Goal: Information Seeking & Learning: Learn about a topic

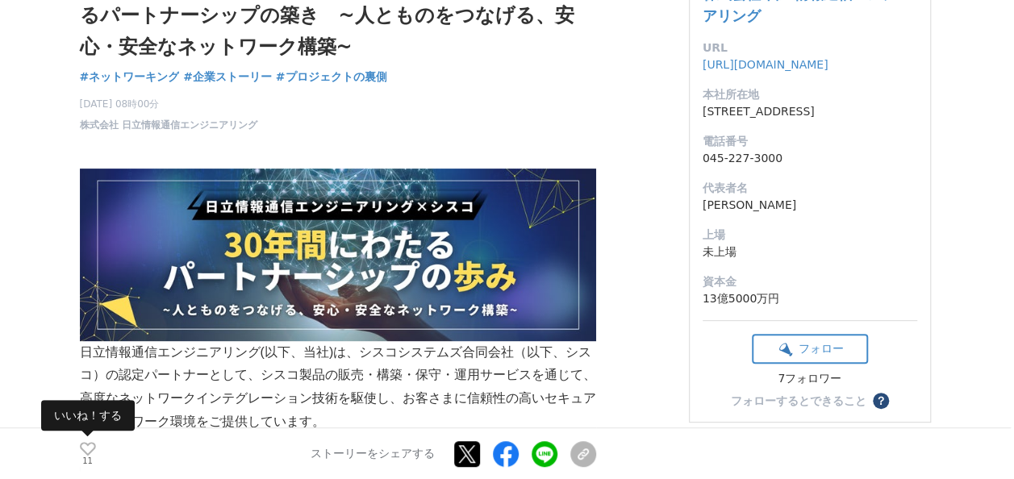
click at [86, 444] on icon at bounding box center [88, 449] width 16 height 14
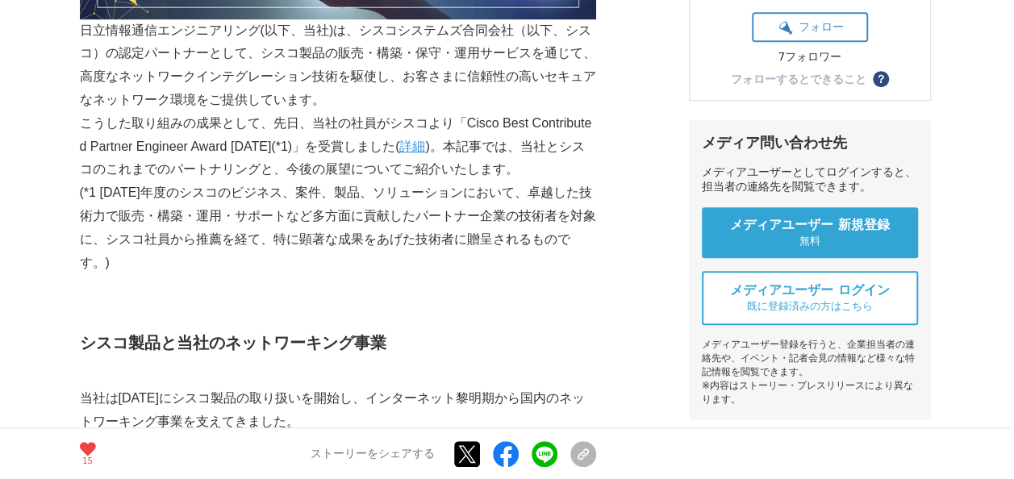
scroll to position [241, 0]
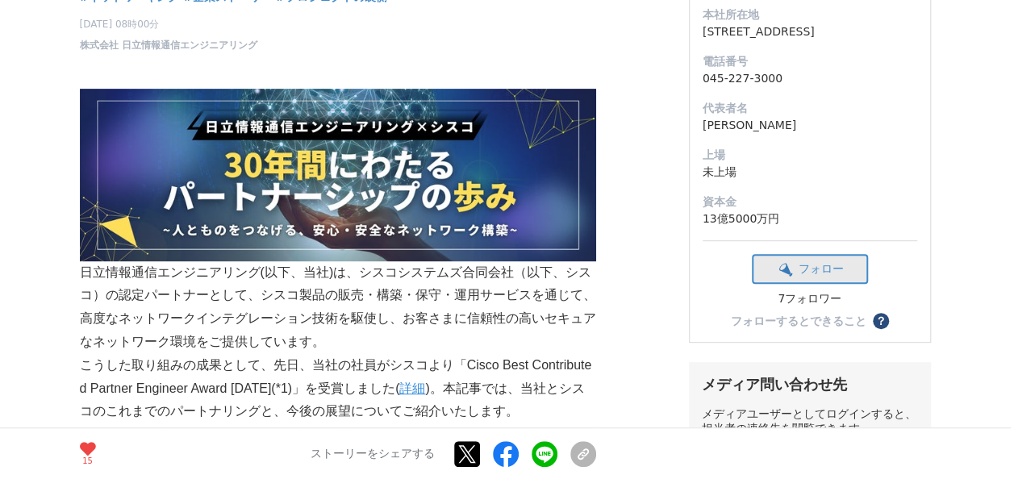
click at [814, 284] on button "フォロー" at bounding box center [810, 269] width 116 height 30
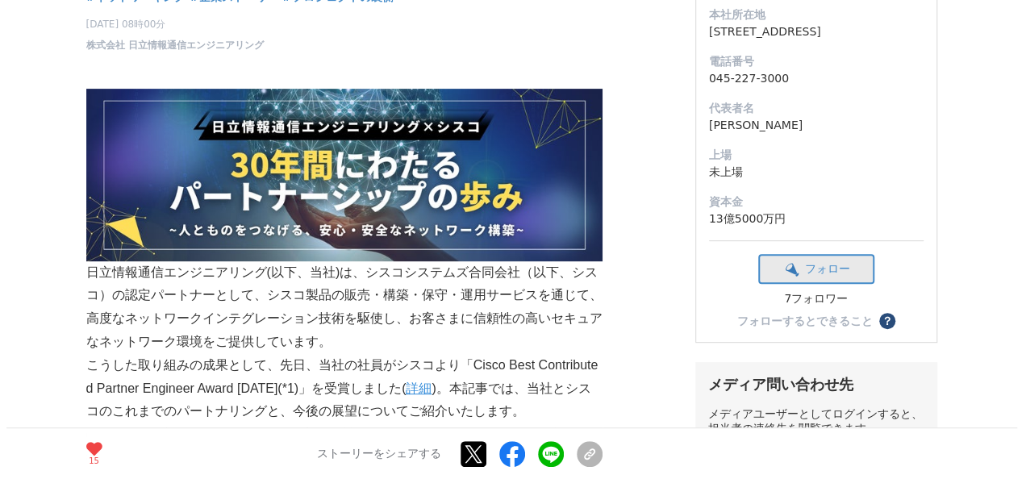
scroll to position [0, 0]
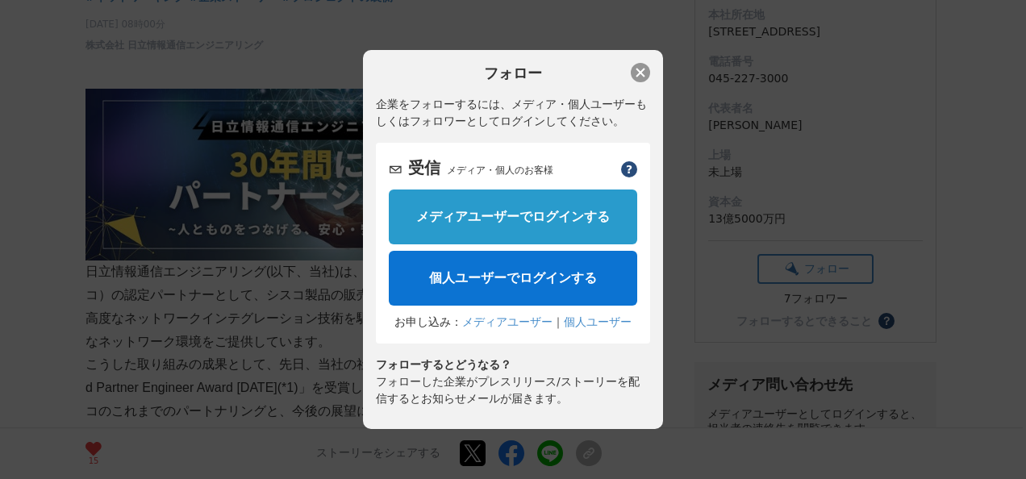
click at [636, 77] on button "button" at bounding box center [640, 72] width 19 height 19
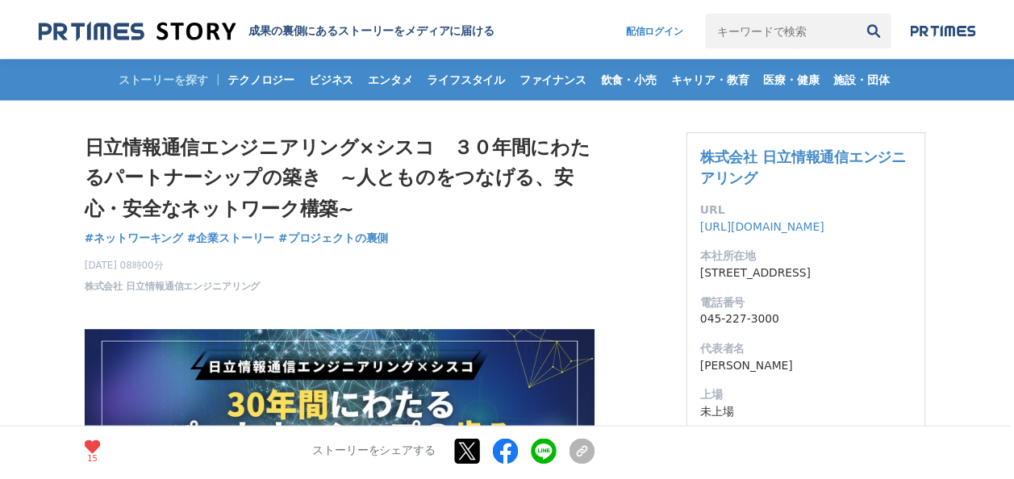
scroll to position [241, 0]
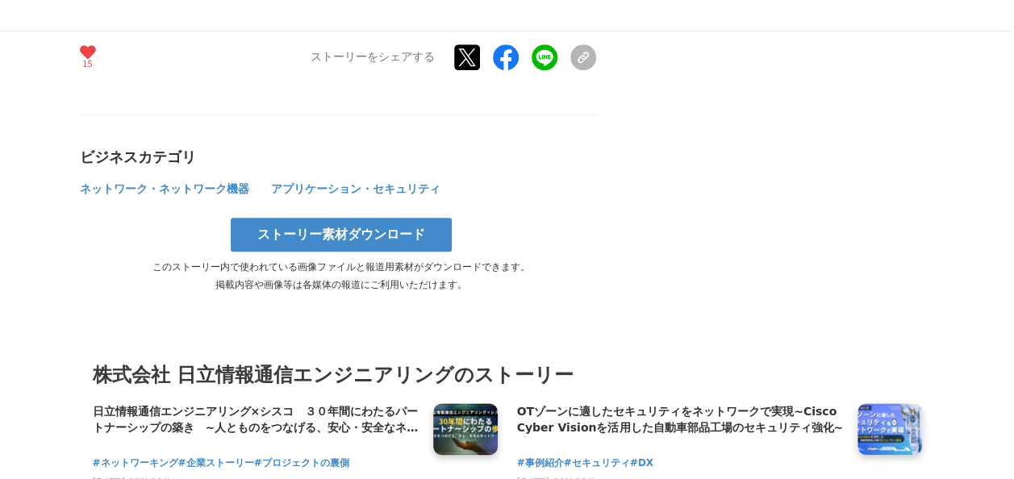
scroll to position [3871, 0]
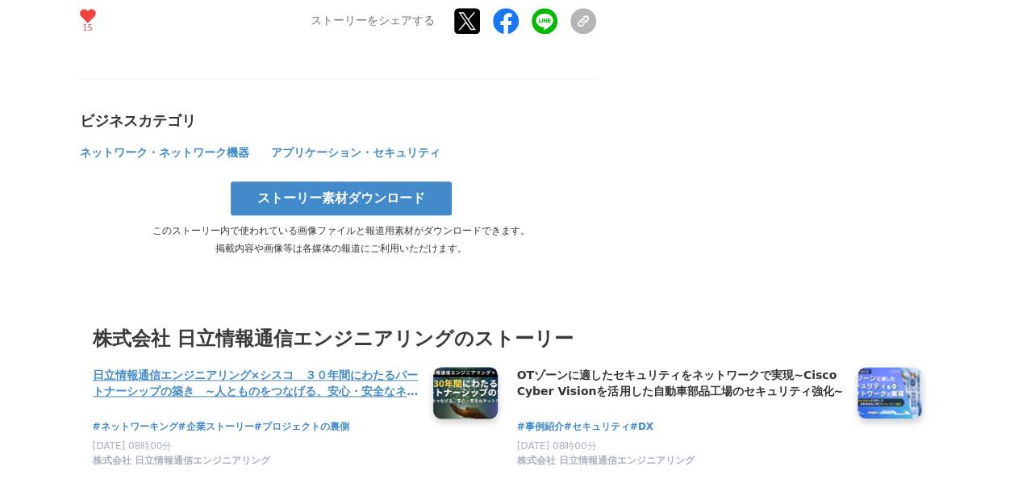
click at [340, 367] on h4 "日立情報通信エンジニアリング×シスコ　３０年間にわたるパートナーシップの築き　~人とものをつなげる、安心・安全なネットワーク構築~" at bounding box center [257, 383] width 328 height 33
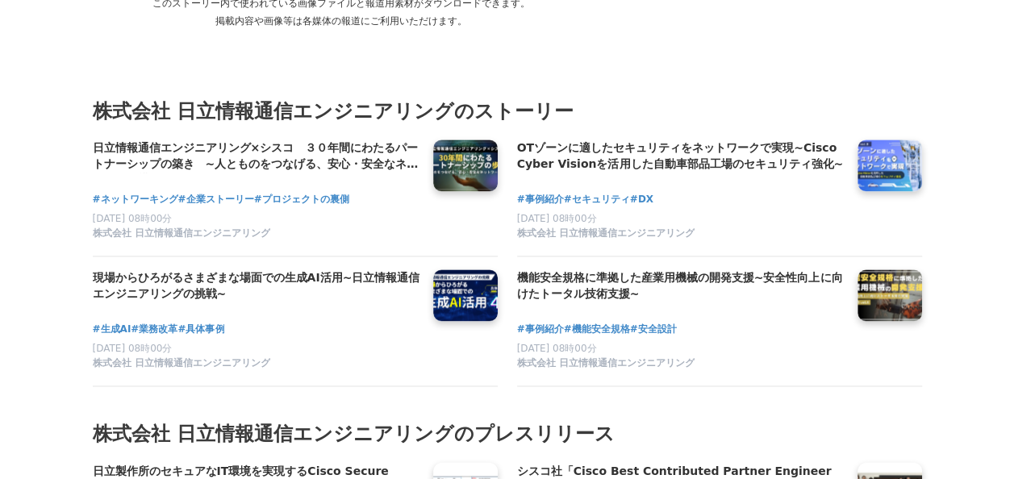
scroll to position [4114, 0]
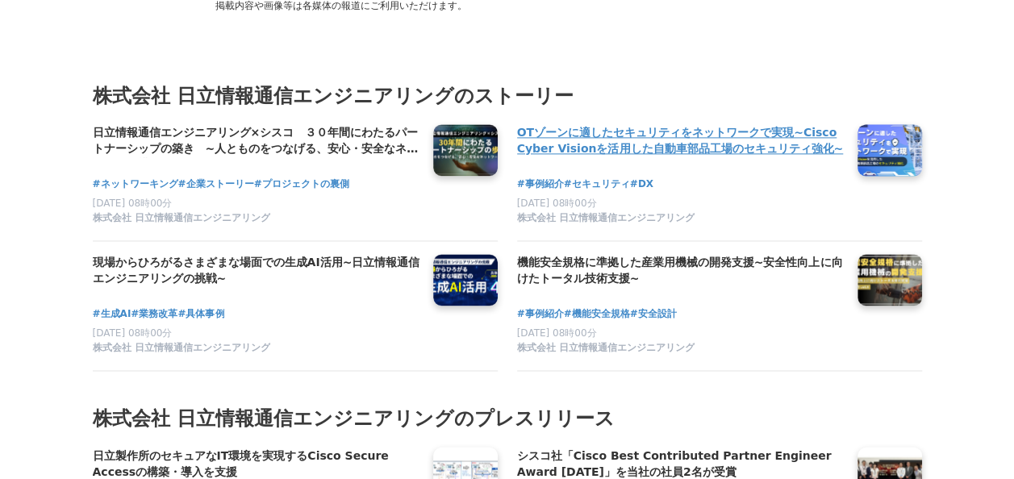
click at [893, 142] on link at bounding box center [889, 150] width 77 height 62
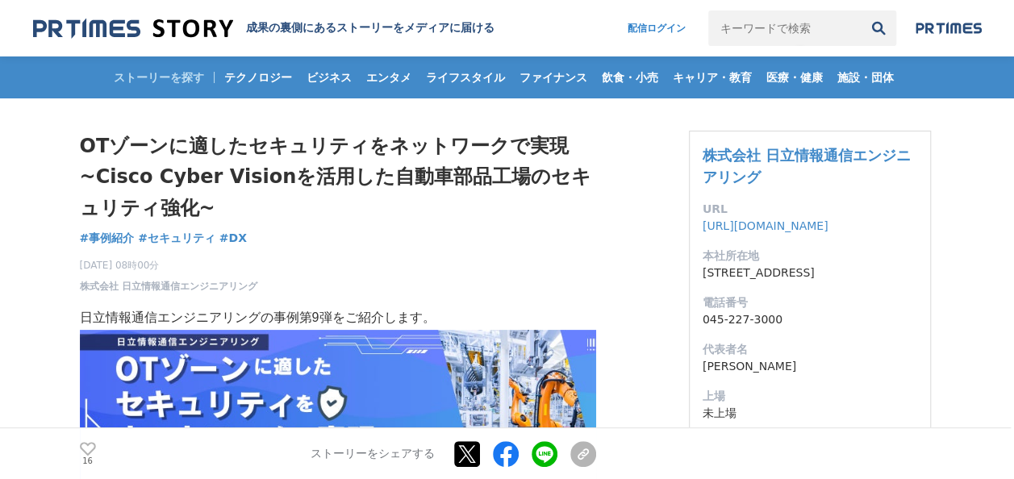
scroll to position [403, 0]
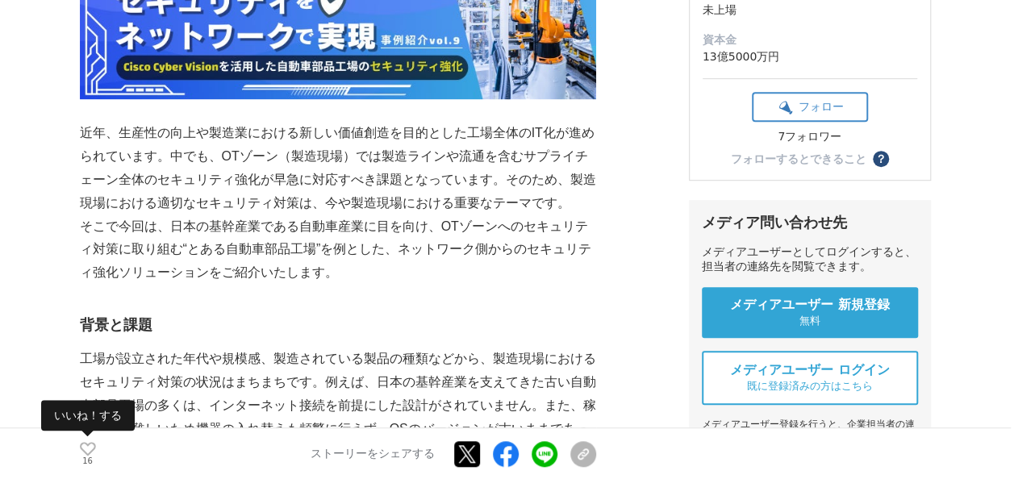
click at [93, 442] on icon at bounding box center [88, 449] width 16 height 14
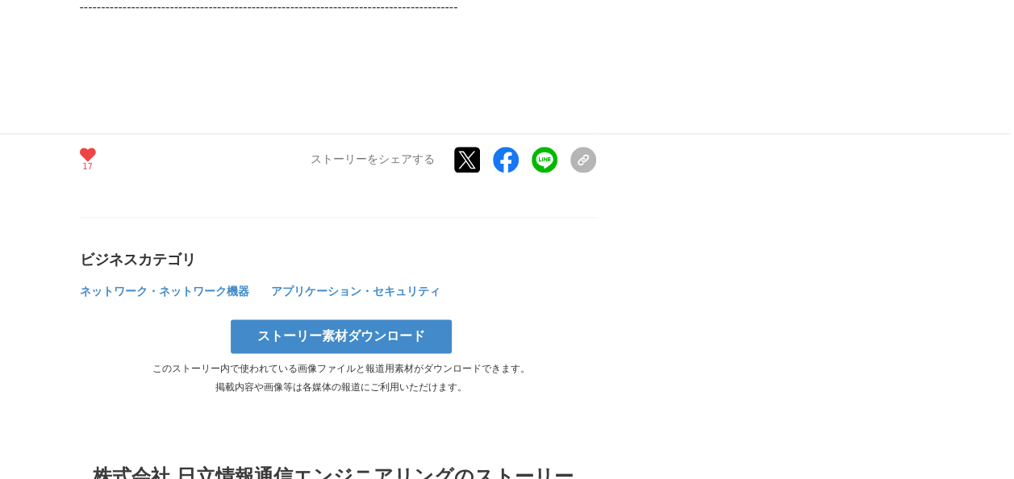
scroll to position [4276, 0]
